Goal: Information Seeking & Learning: Learn about a topic

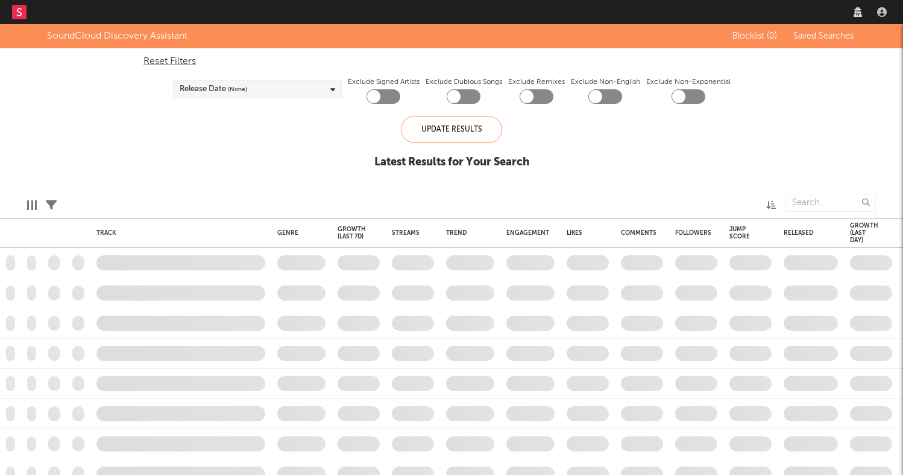
checkbox input "true"
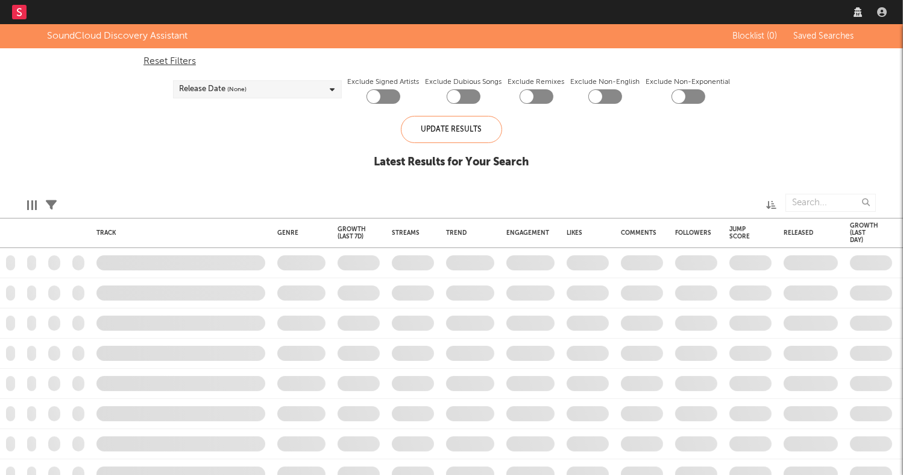
checkbox input "true"
